Goal: Obtain resource: Obtain resource

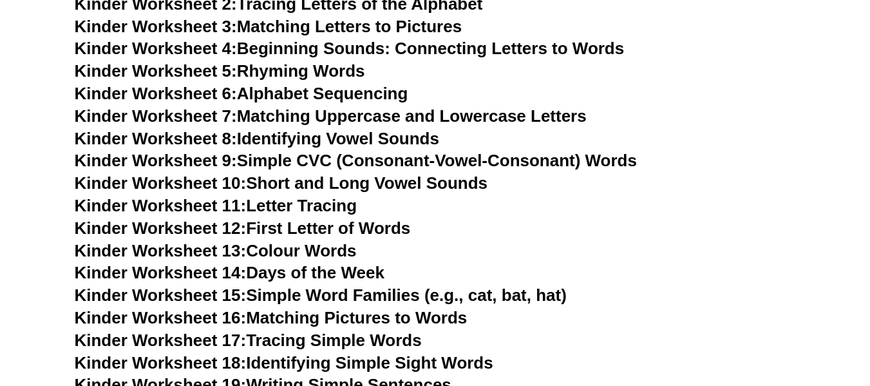
scroll to position [577, 0]
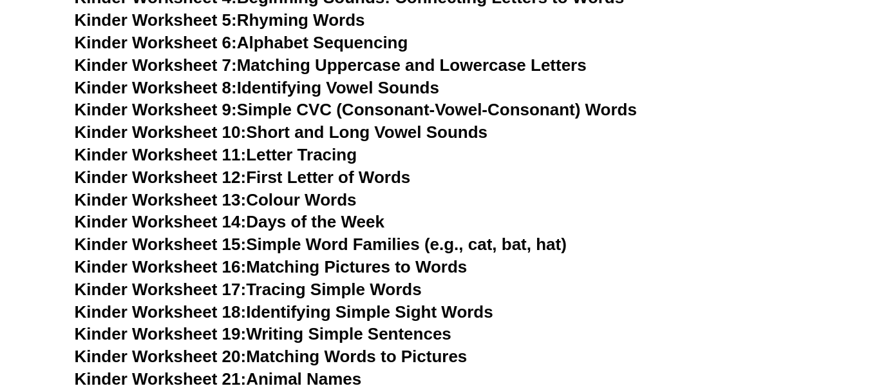
click at [354, 302] on link "Kinder Worksheet 18: Identifying Simple Sight Words" at bounding box center [284, 311] width 419 height 19
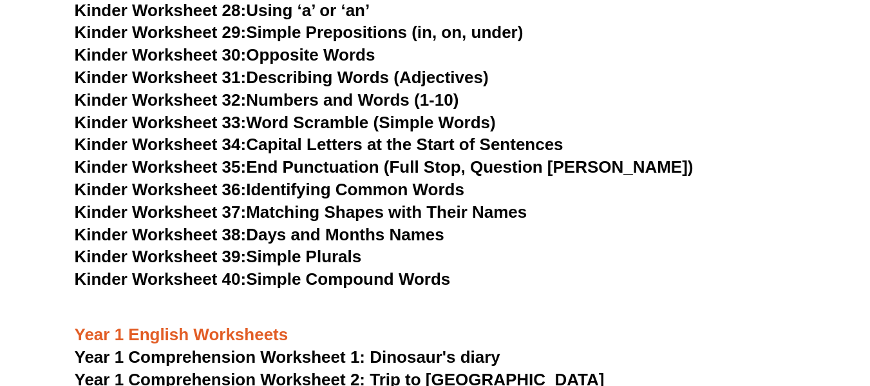
scroll to position [1110, 0]
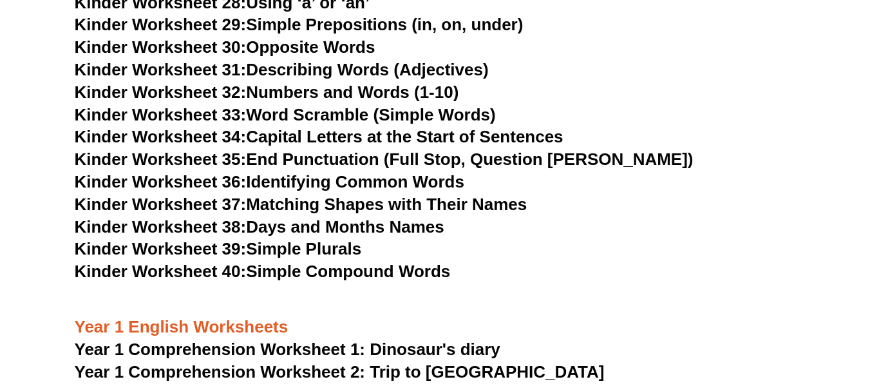
click at [336, 115] on link "Kinder Worksheet 33: Word Scramble (Simple Words)" at bounding box center [285, 114] width 421 height 19
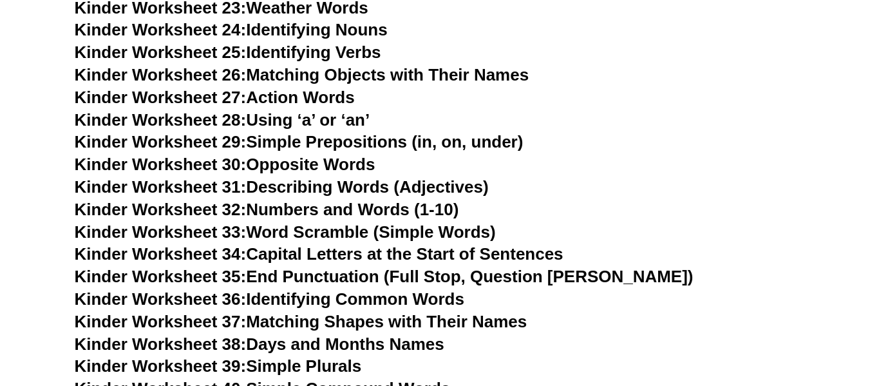
drag, startPoint x: 431, startPoint y: 273, endPoint x: 495, endPoint y: 97, distance: 187.3
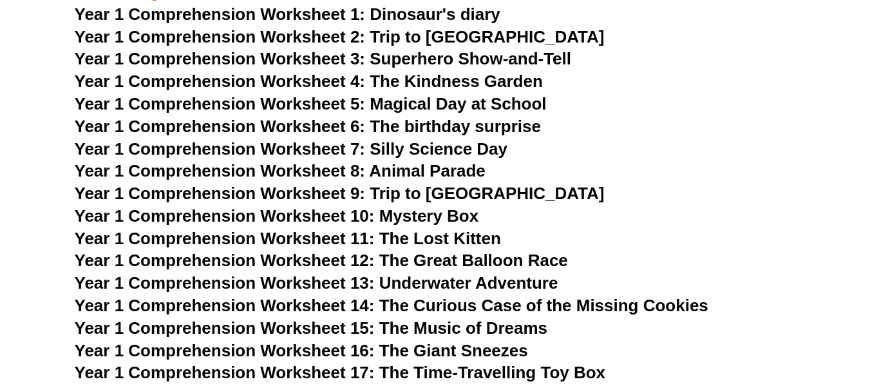
scroll to position [1448, 0]
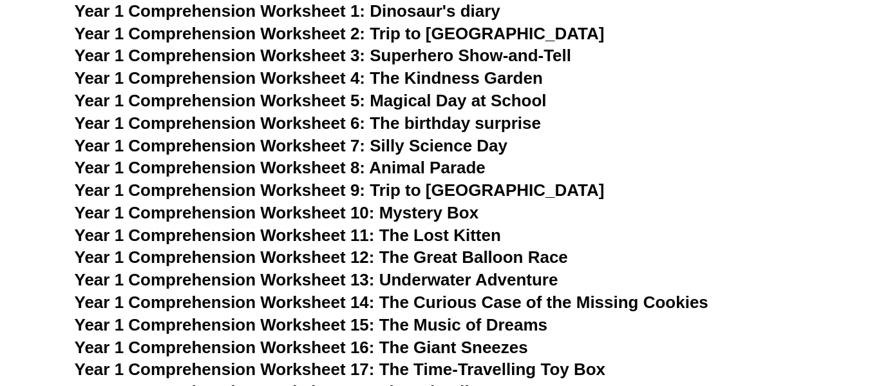
click at [465, 7] on span "Year 1 Comprehension Worksheet 1: Dinosaur's diary" at bounding box center [288, 10] width 426 height 19
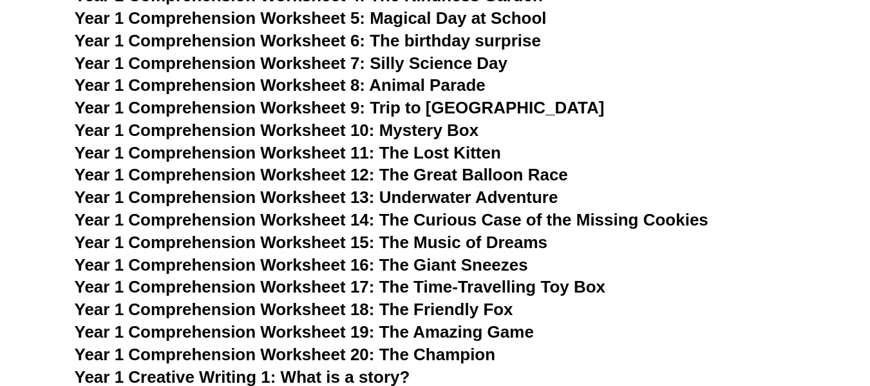
scroll to position [1531, 0]
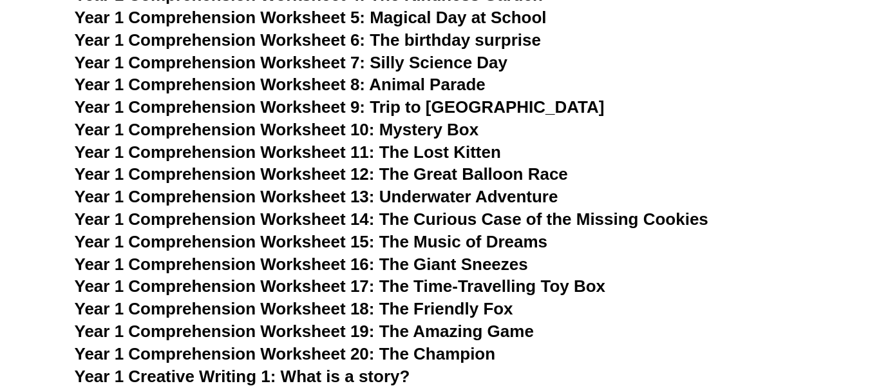
click at [499, 181] on span "Year 1 Comprehension Worksheet 12: The Great Balloon Race" at bounding box center [322, 173] width 494 height 19
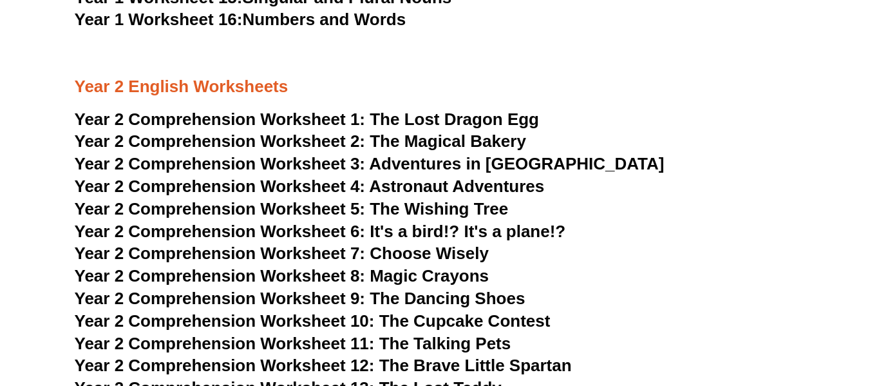
scroll to position [2584, 0]
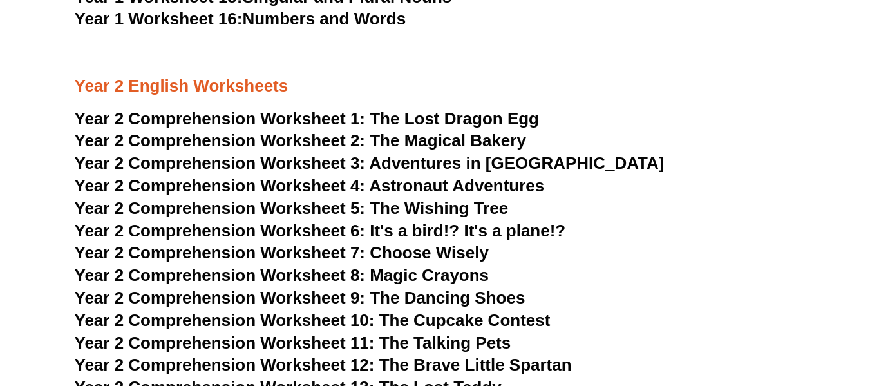
click at [493, 110] on span "The Lost Dragon Egg" at bounding box center [454, 118] width 169 height 19
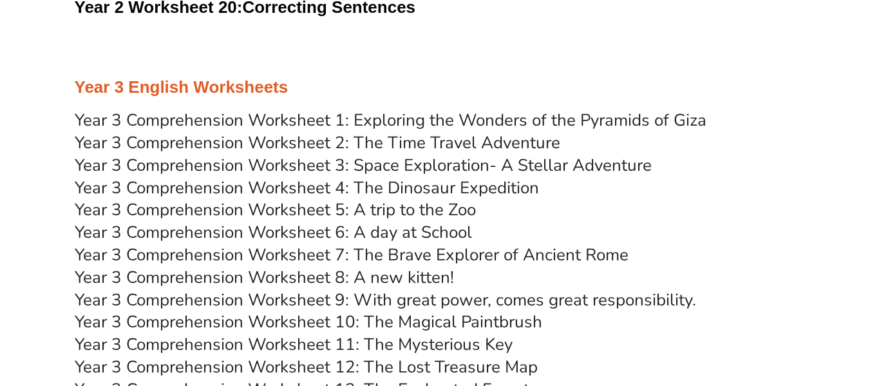
scroll to position [3570, 0]
click at [509, 121] on link "Year 3 Comprehension Worksheet 1: Exploring the Wonders of the Pyramids of Giza" at bounding box center [391, 119] width 632 height 23
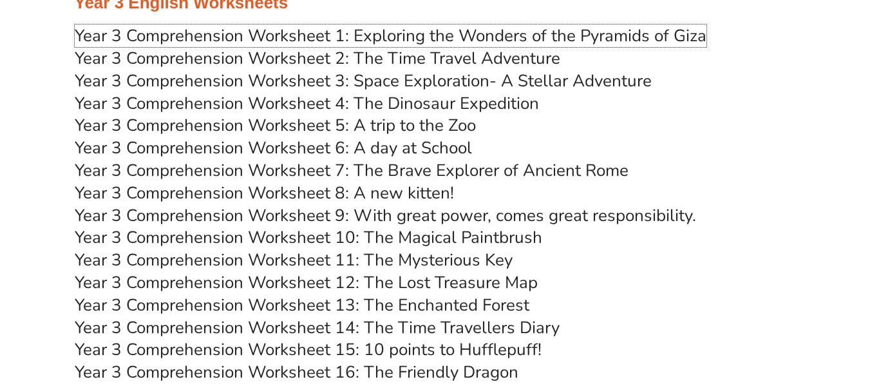
scroll to position [3611, 0]
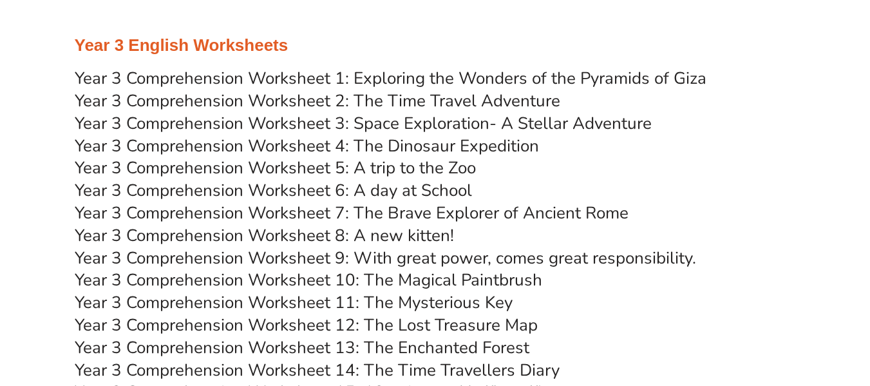
click at [454, 97] on link "Year 3 Comprehension Worksheet 2: The Time Travel Adventure" at bounding box center [318, 101] width 486 height 23
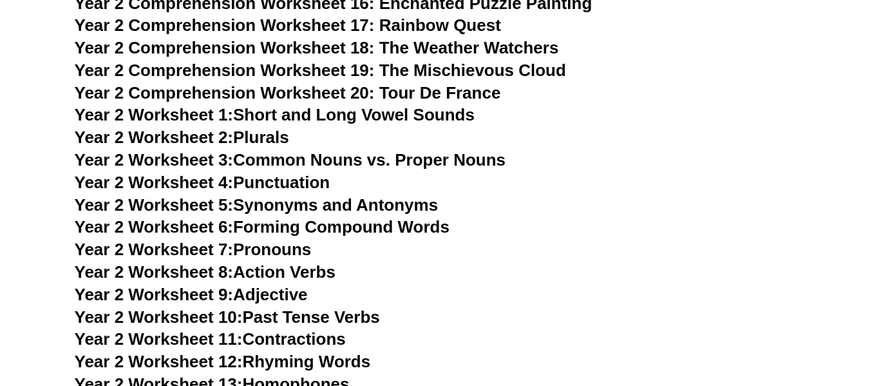
scroll to position [3026, 0]
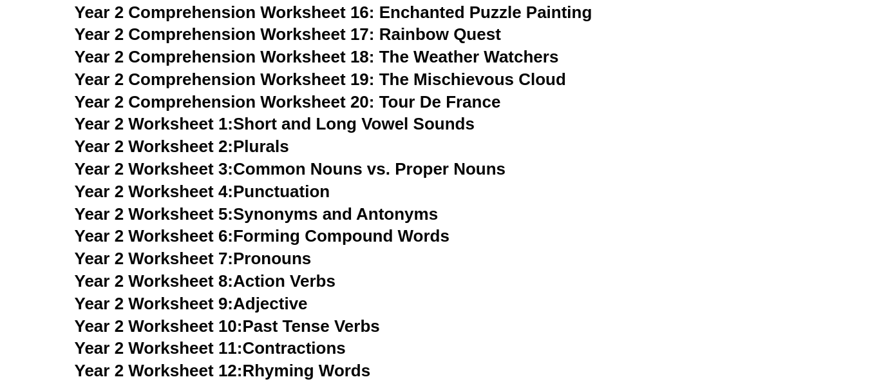
drag, startPoint x: 526, startPoint y: 173, endPoint x: 783, endPoint y: 90, distance: 270.8
click at [783, 90] on h3 "Year 2 Comprehension Worksheet 19: The Mischievous Cloud" at bounding box center [436, 80] width 722 height 22
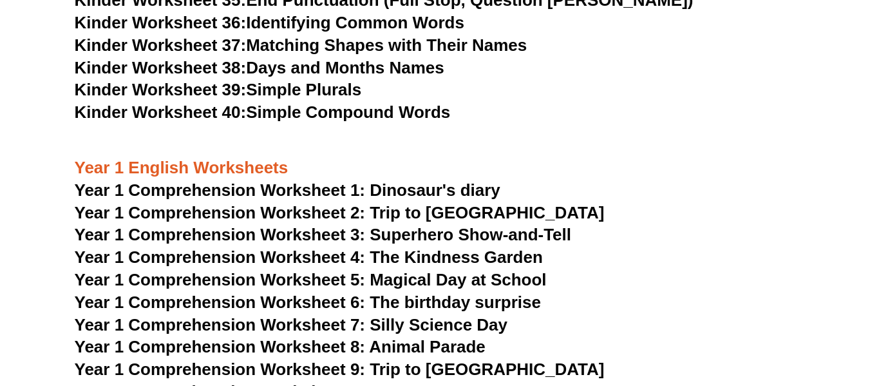
drag, startPoint x: 784, startPoint y: 87, endPoint x: 626, endPoint y: -78, distance: 228.7
